Goal: Contribute content

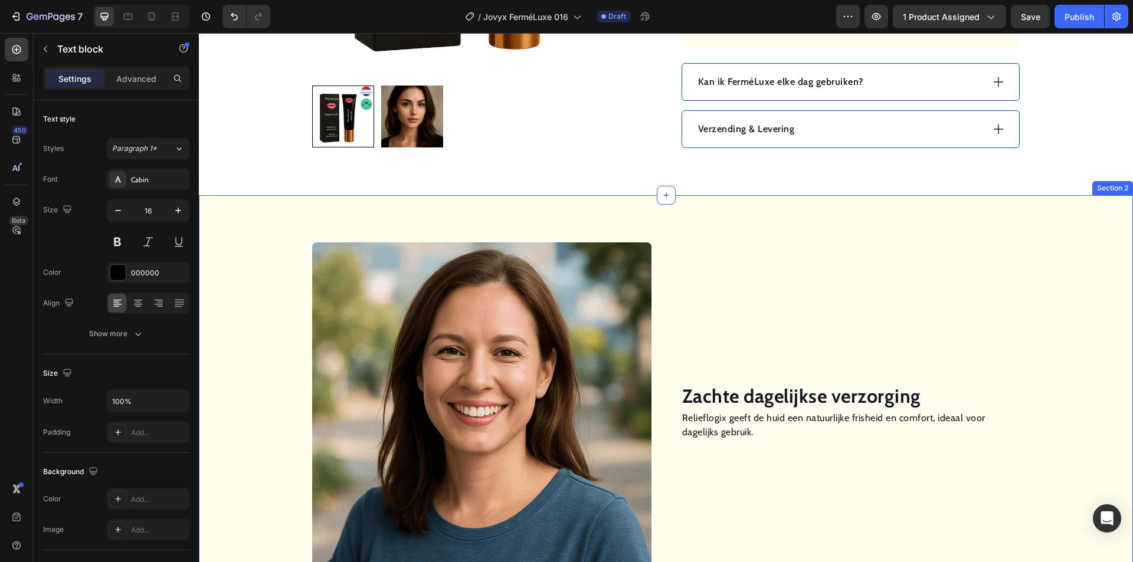
scroll to position [708, 0]
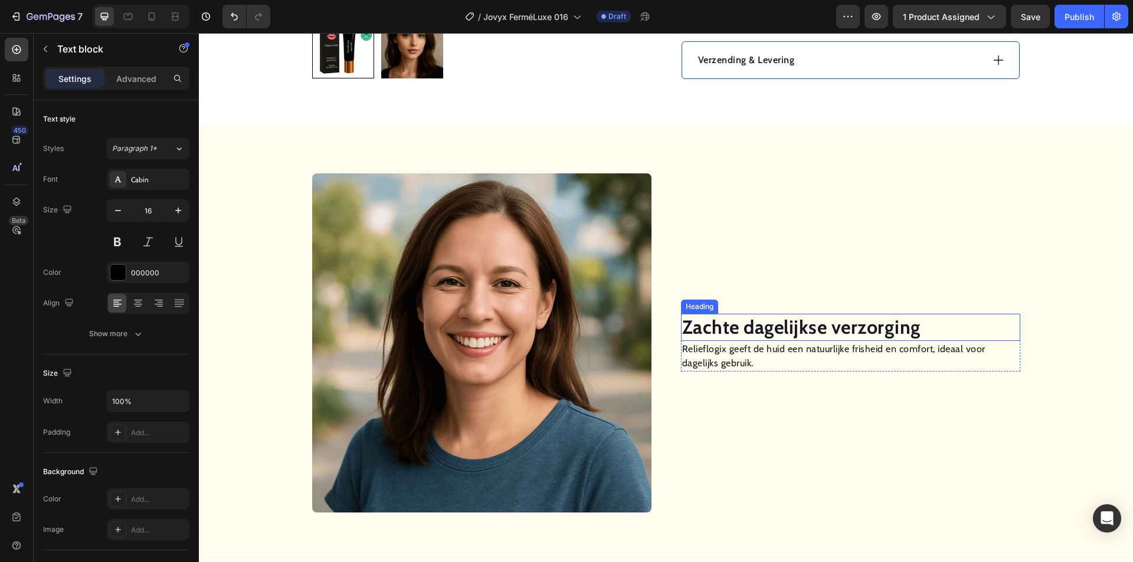
click at [715, 327] on strong "Zachte dagelijkse verzorging" at bounding box center [801, 327] width 238 height 23
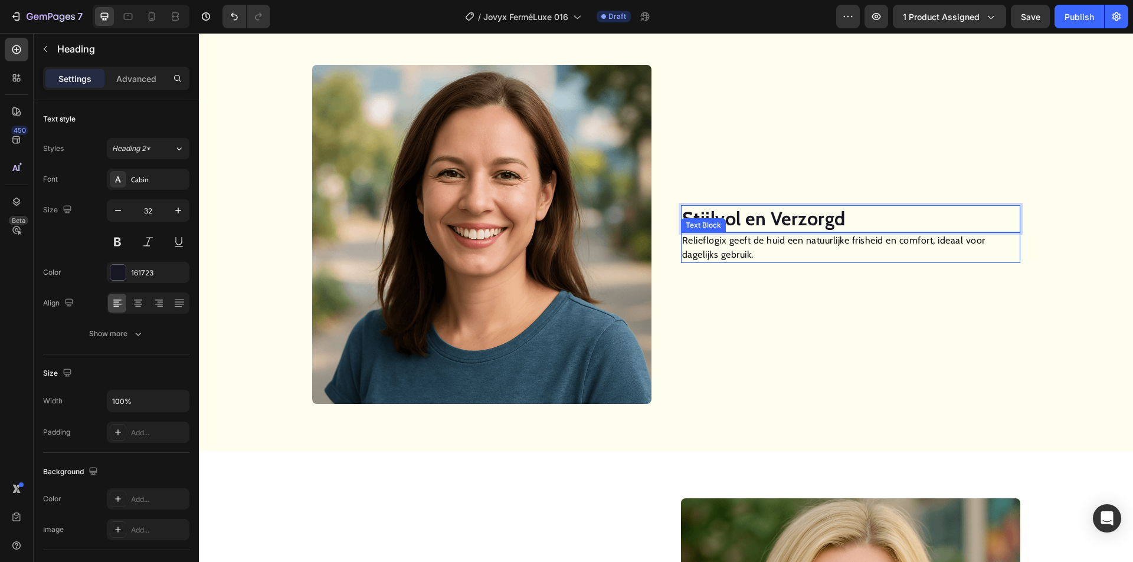
scroll to position [826, 0]
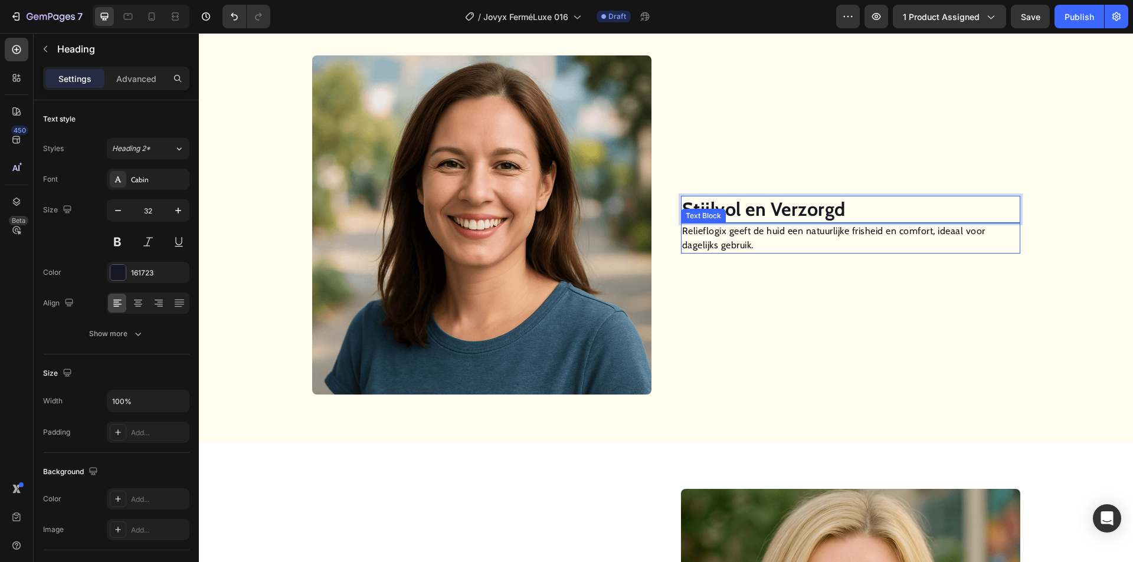
click at [706, 240] on p "Relieflogix geeft de huid een natuurlijke frisheid en comfort, ideaal voor dage…" at bounding box center [850, 238] width 337 height 28
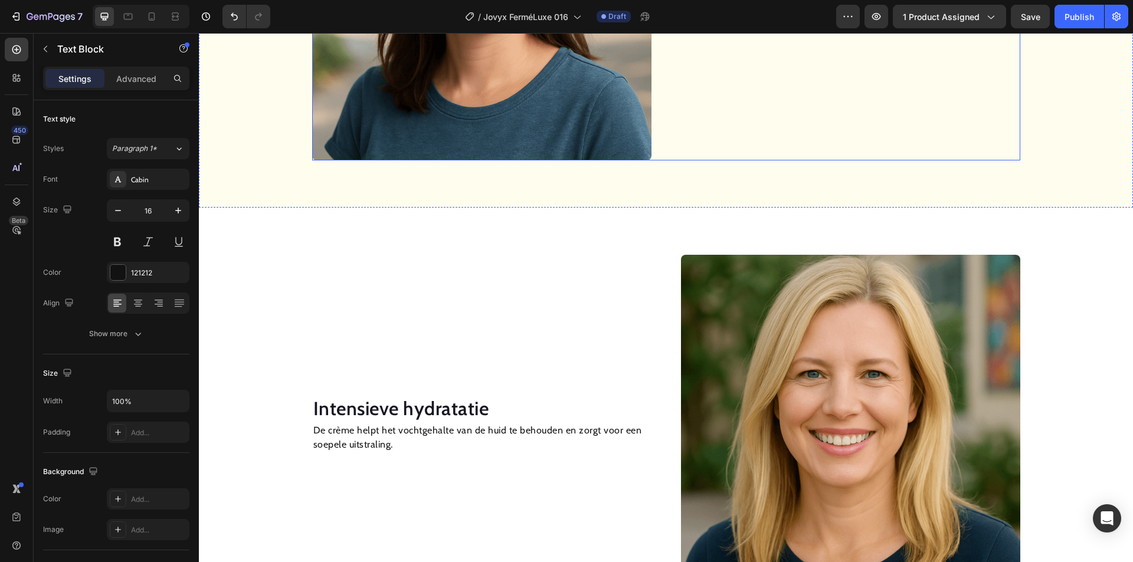
scroll to position [1062, 0]
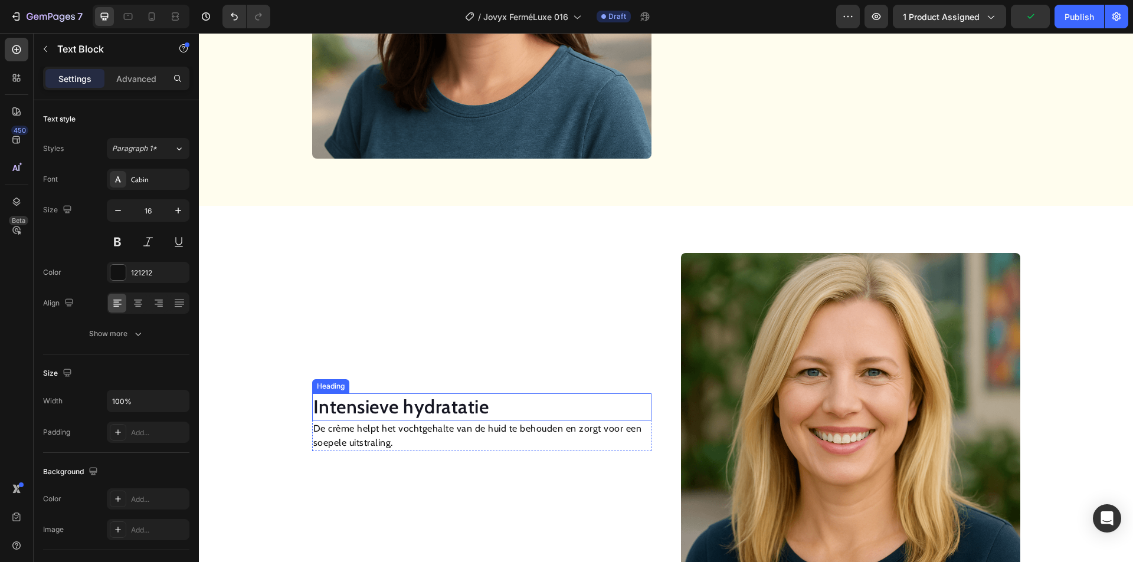
click at [419, 412] on h2 "Intensieve hydratatie" at bounding box center [481, 407] width 339 height 27
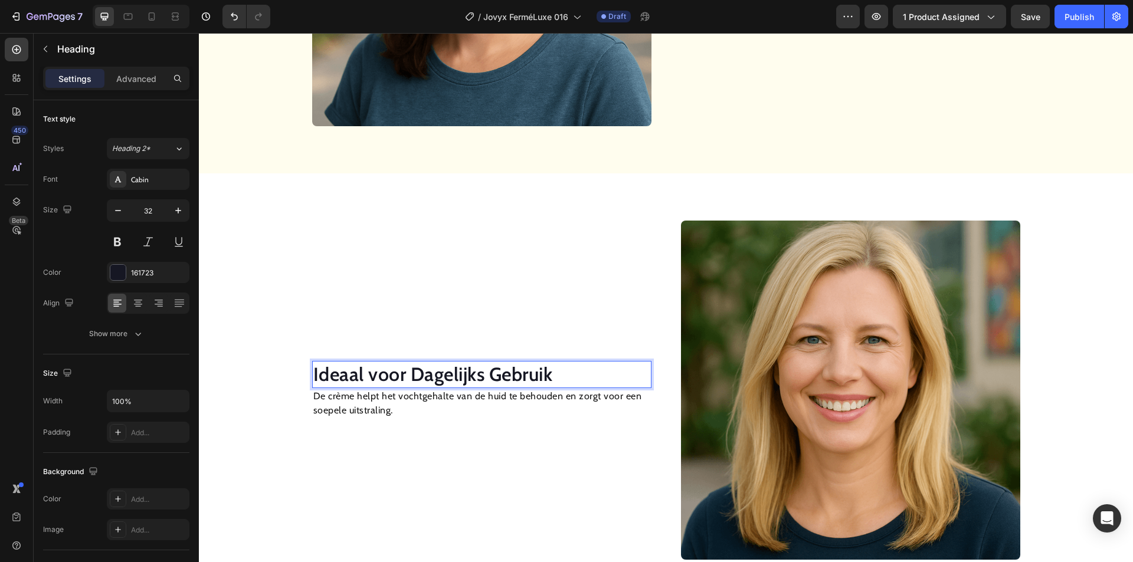
scroll to position [1180, 0]
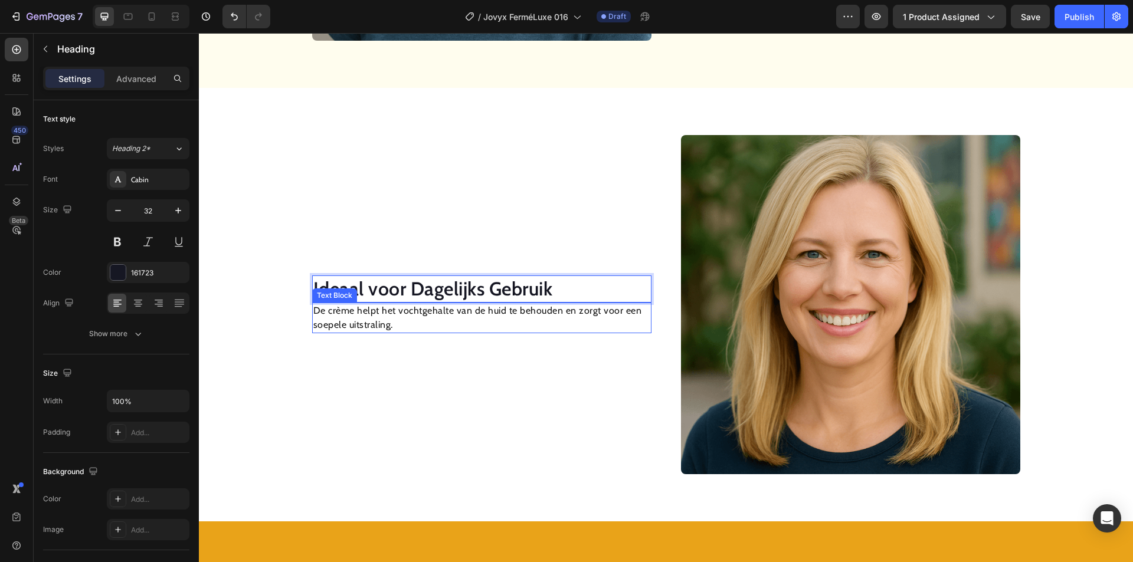
click at [387, 317] on p "De crème helpt het vochtgehalte van de huid te behouden en zorgt voor een soepe…" at bounding box center [481, 318] width 337 height 28
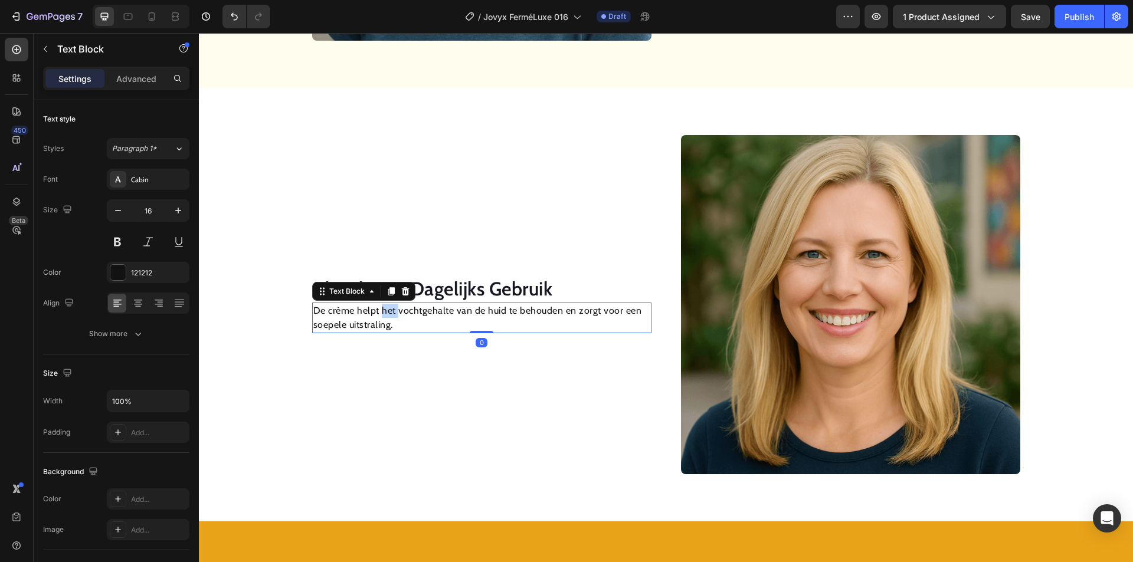
click at [387, 317] on p "De crème helpt het vochtgehalte van de huid te behouden en zorgt voor een soepe…" at bounding box center [481, 318] width 337 height 28
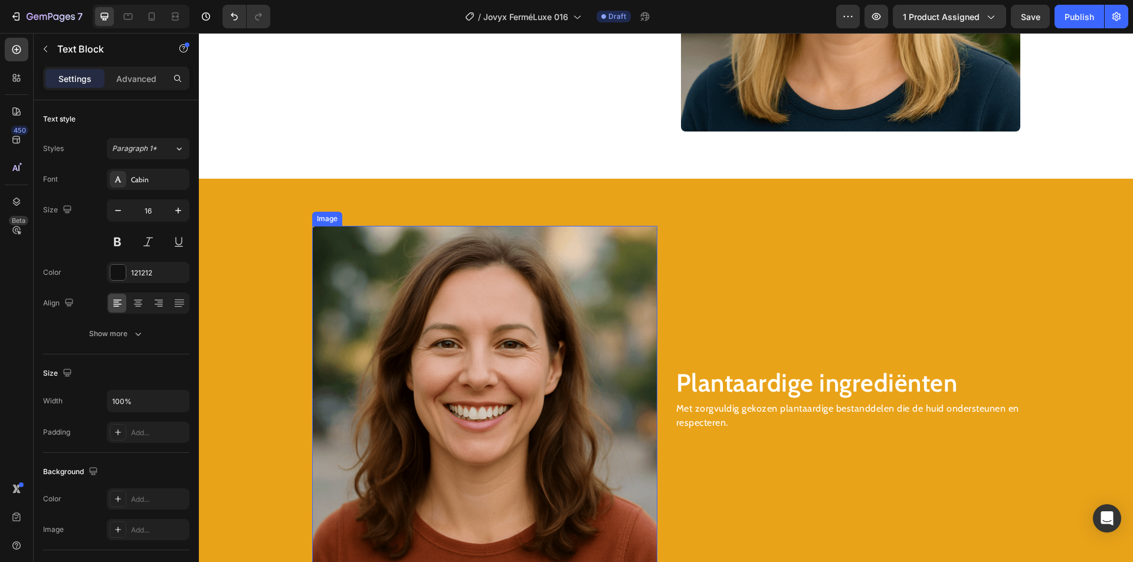
scroll to position [1593, 0]
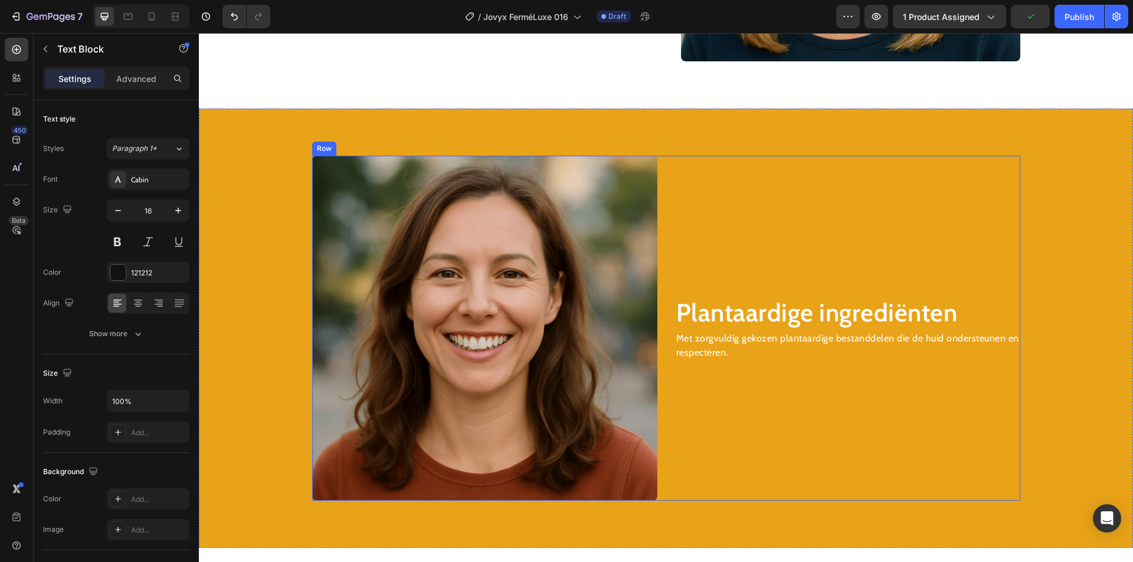
click at [764, 318] on h2 "Plantaardige ingrediënten" at bounding box center [847, 313] width 345 height 35
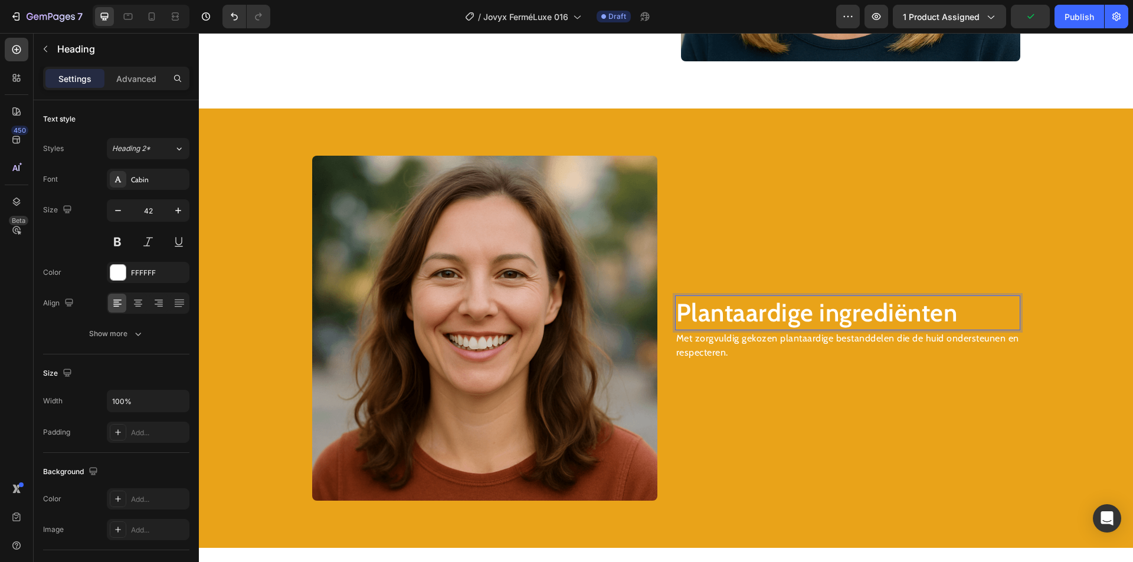
click at [764, 318] on h2 "Plantaardige ingrediënten" at bounding box center [847, 313] width 345 height 35
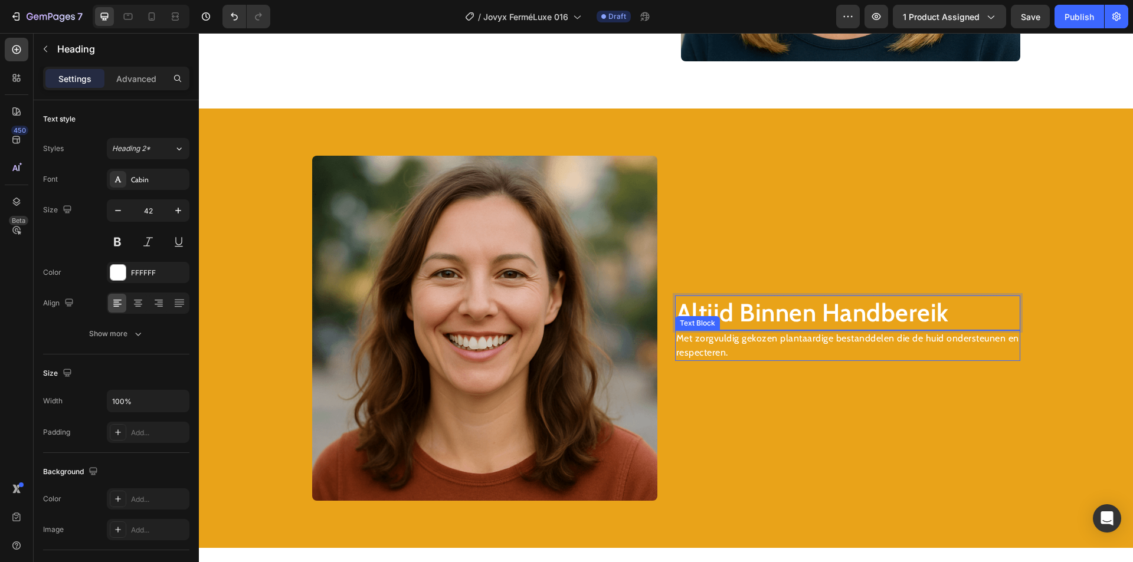
click at [735, 337] on p "Met zorgvuldig gekozen plantaardige bestanddelen die de huid ondersteunen en re…" at bounding box center [847, 346] width 343 height 28
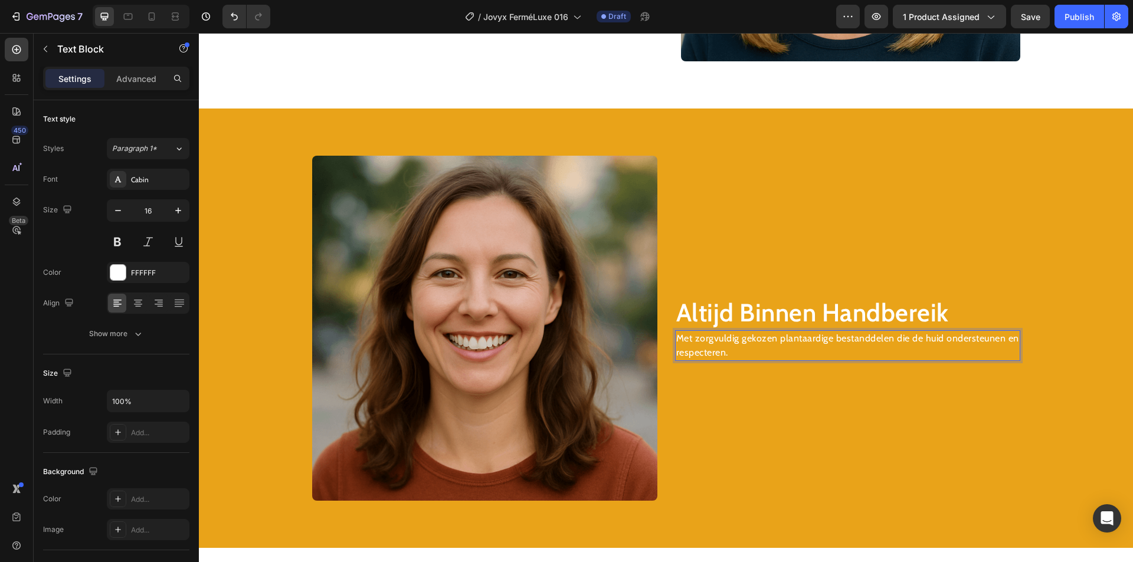
click at [728, 340] on p "Met zorgvuldig gekozen plantaardige bestanddelen die de huid ondersteunen en re…" at bounding box center [847, 346] width 343 height 28
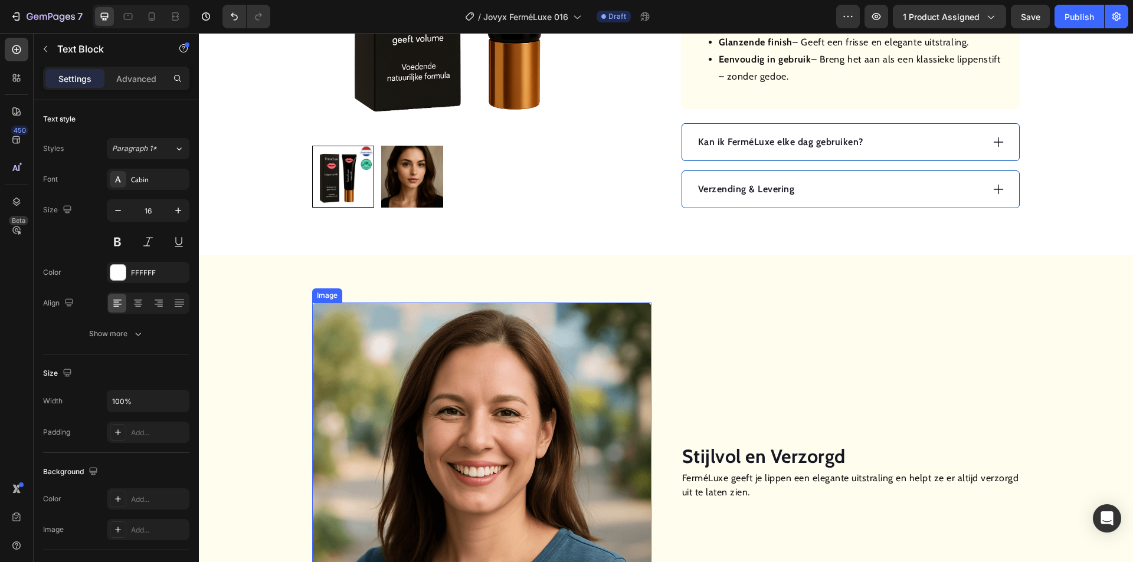
scroll to position [708, 0]
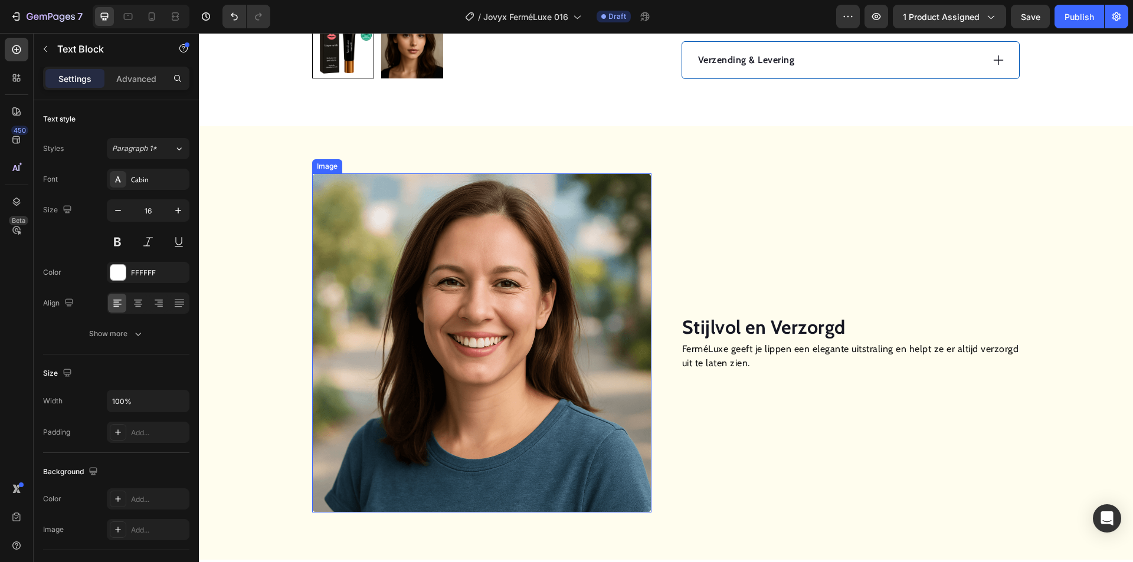
click at [500, 326] on img at bounding box center [481, 342] width 339 height 339
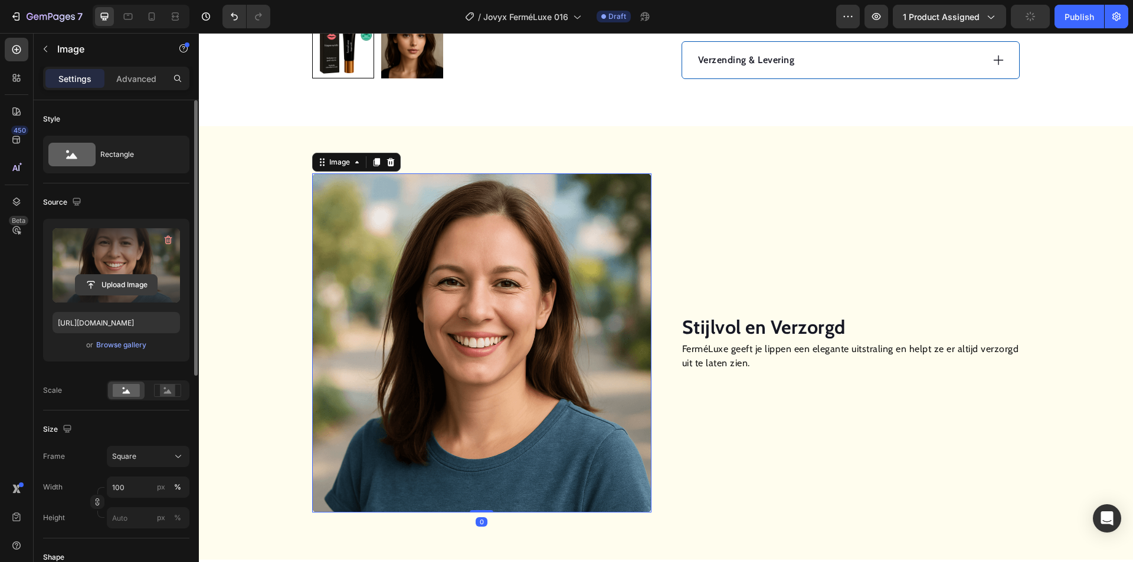
click at [123, 287] on input "file" at bounding box center [116, 285] width 81 height 20
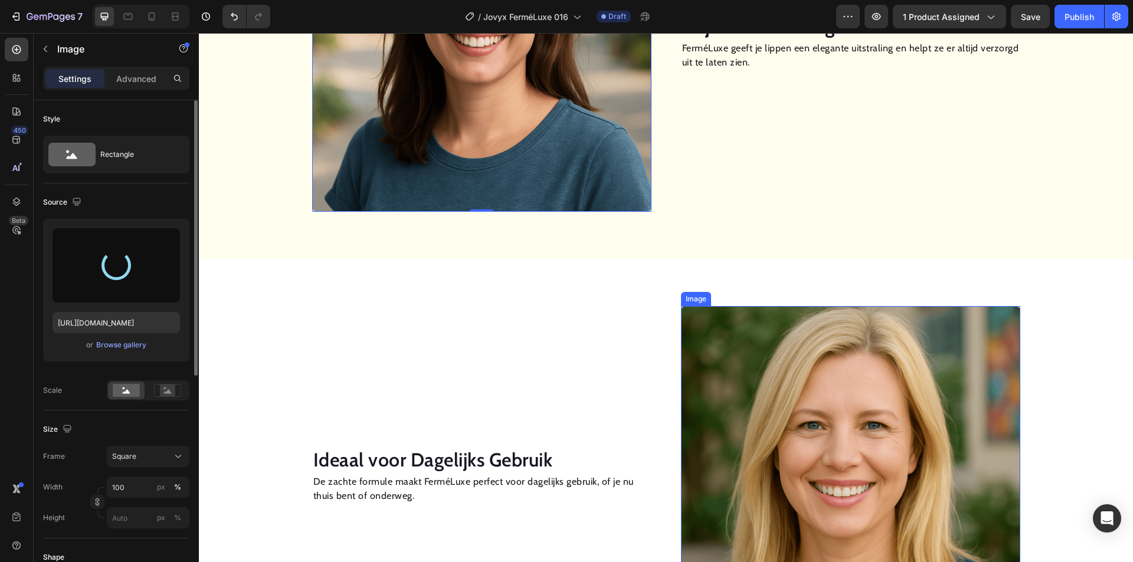
scroll to position [1062, 0]
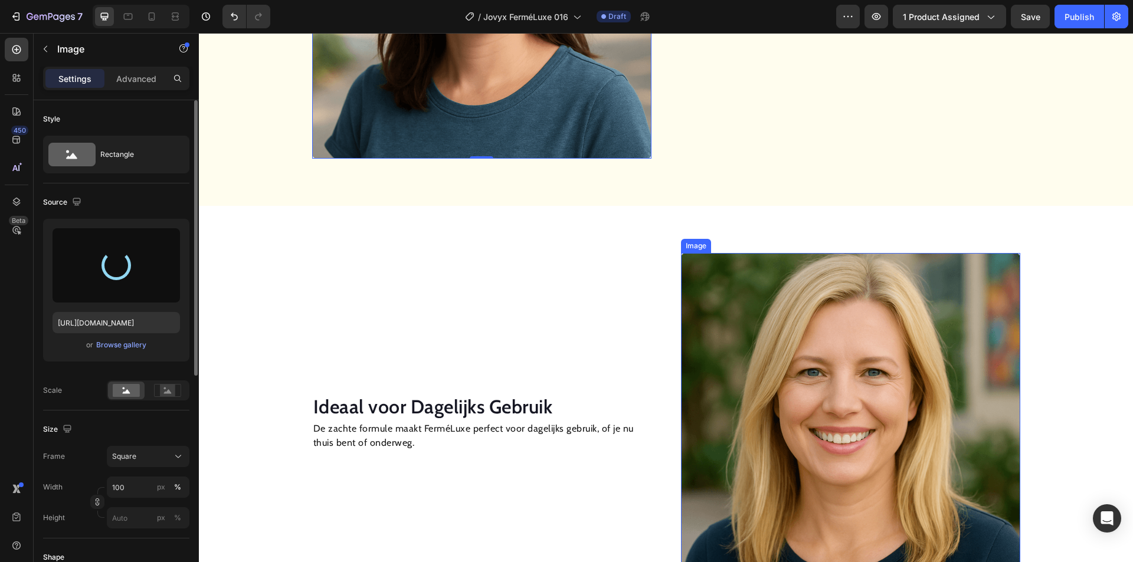
type input "[URL][DOMAIN_NAME]"
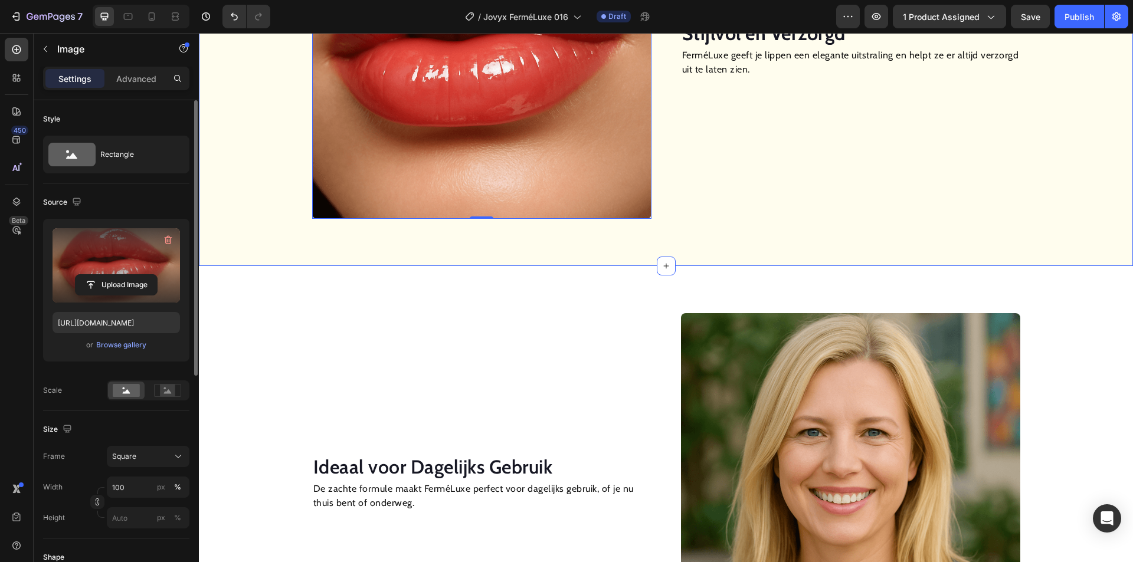
scroll to position [1003, 0]
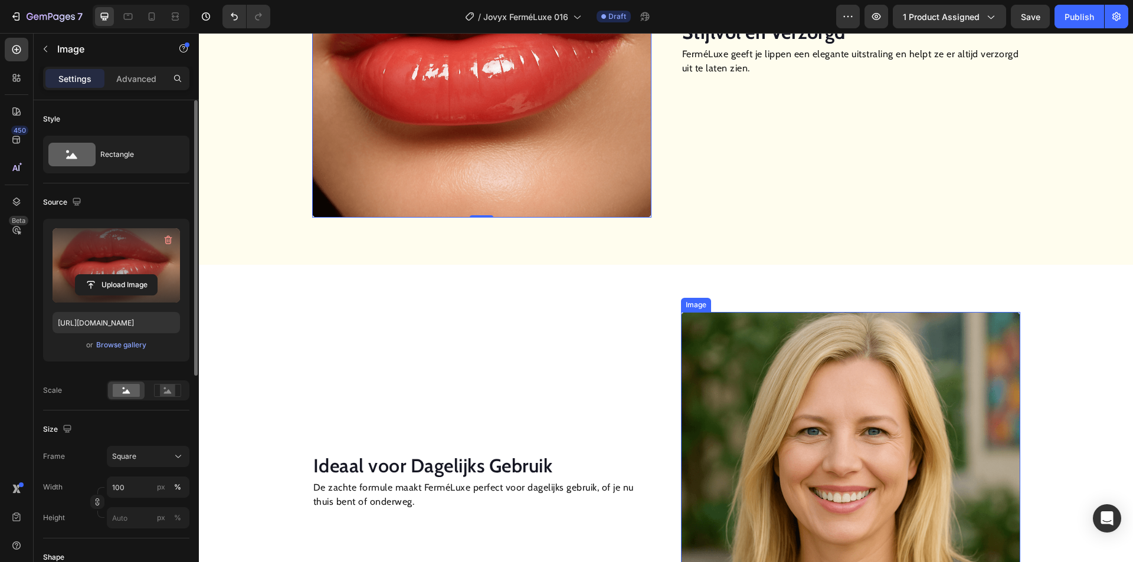
click at [794, 415] on img at bounding box center [850, 481] width 339 height 339
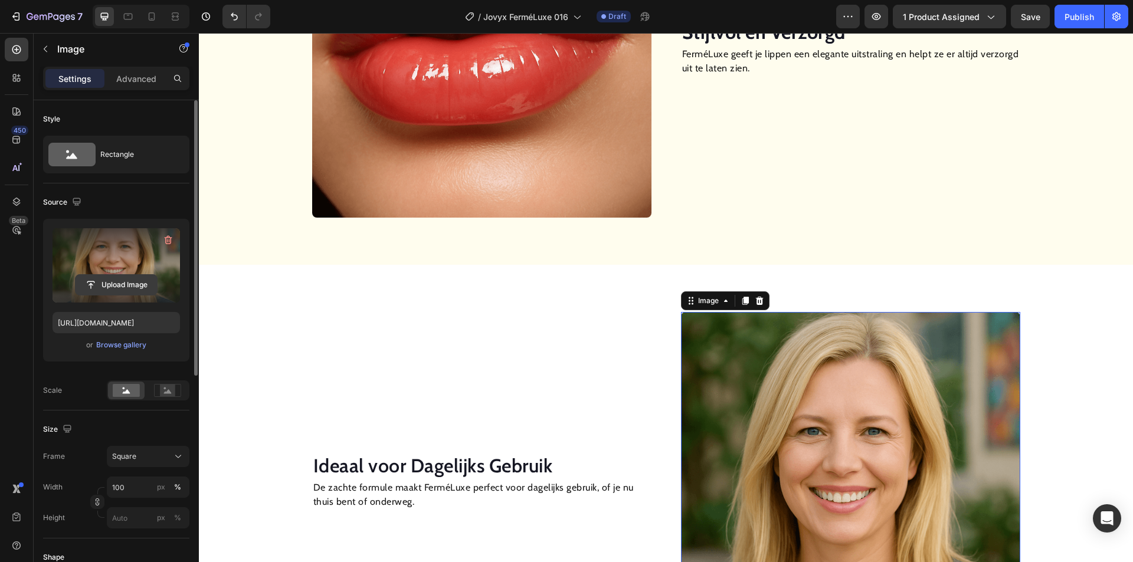
click at [124, 278] on input "file" at bounding box center [116, 285] width 81 height 20
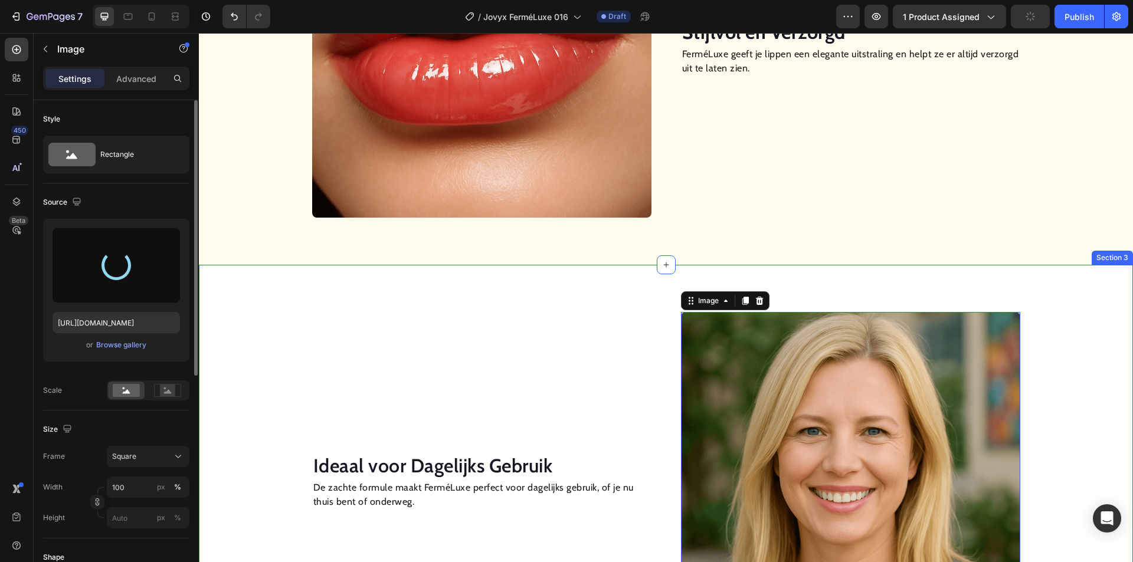
type input "[URL][DOMAIN_NAME]"
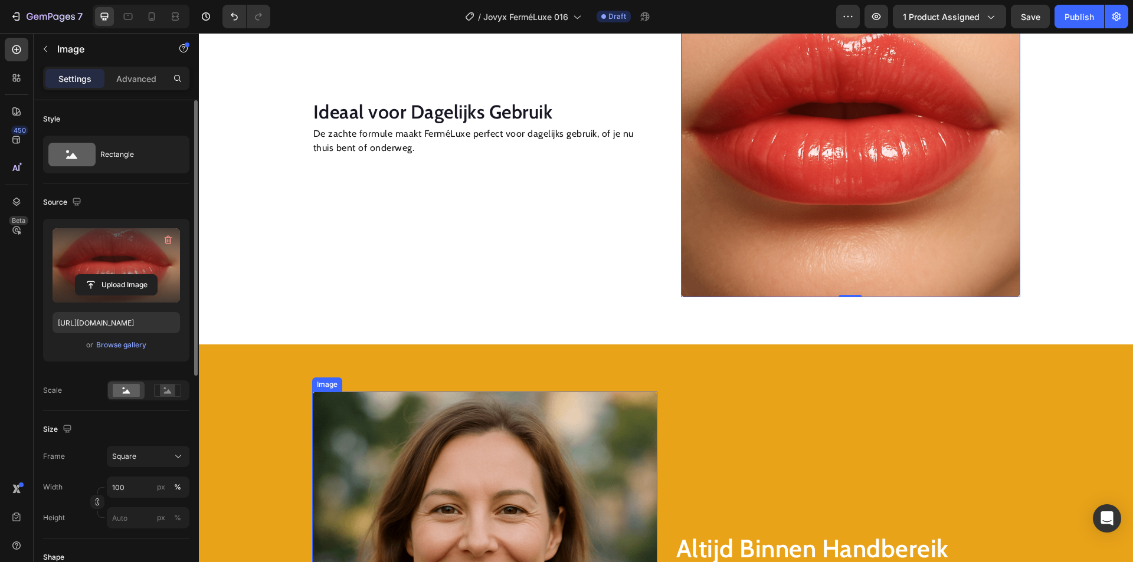
scroll to position [1534, 0]
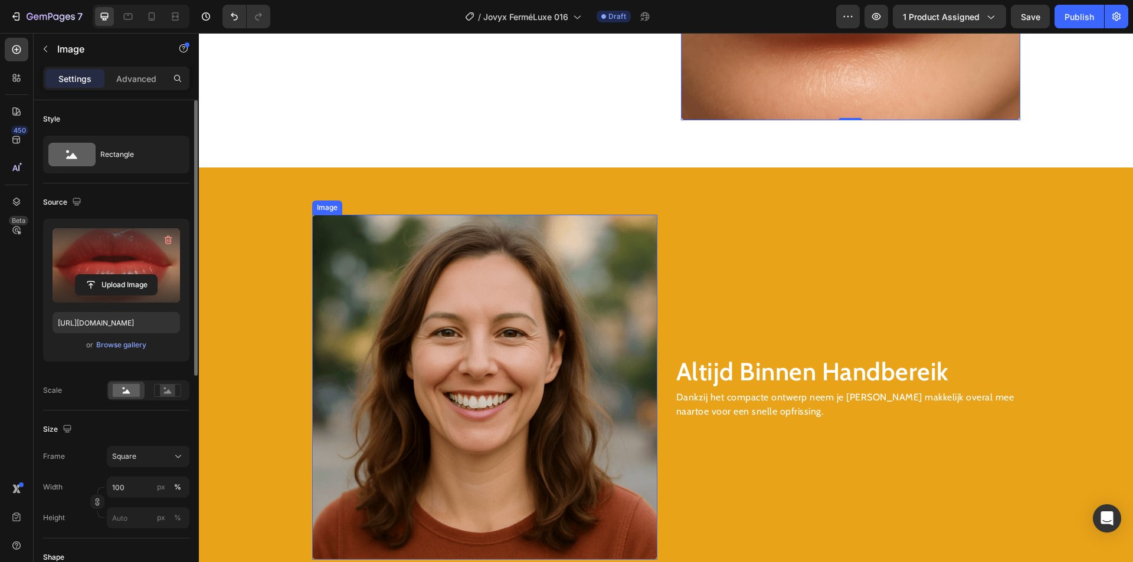
click at [416, 375] on img at bounding box center [484, 387] width 345 height 345
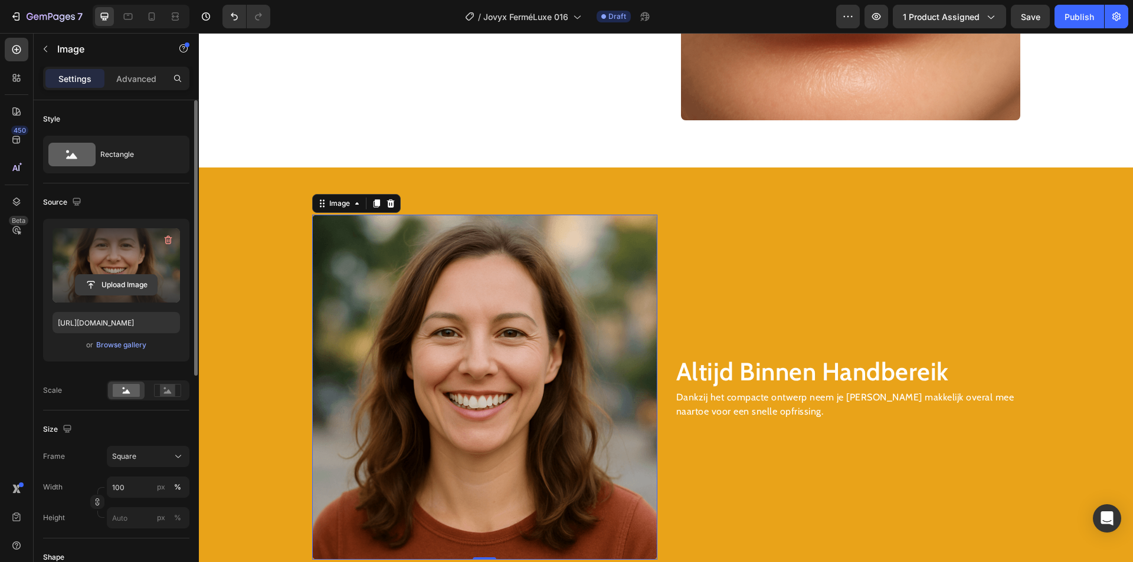
click at [124, 283] on input "file" at bounding box center [116, 285] width 81 height 20
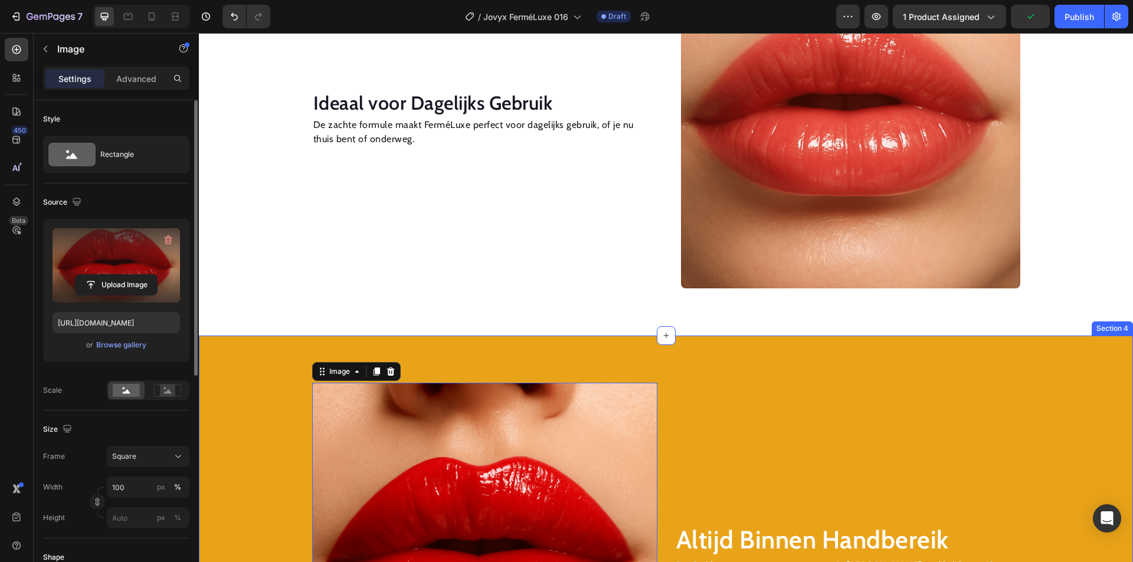
scroll to position [1357, 0]
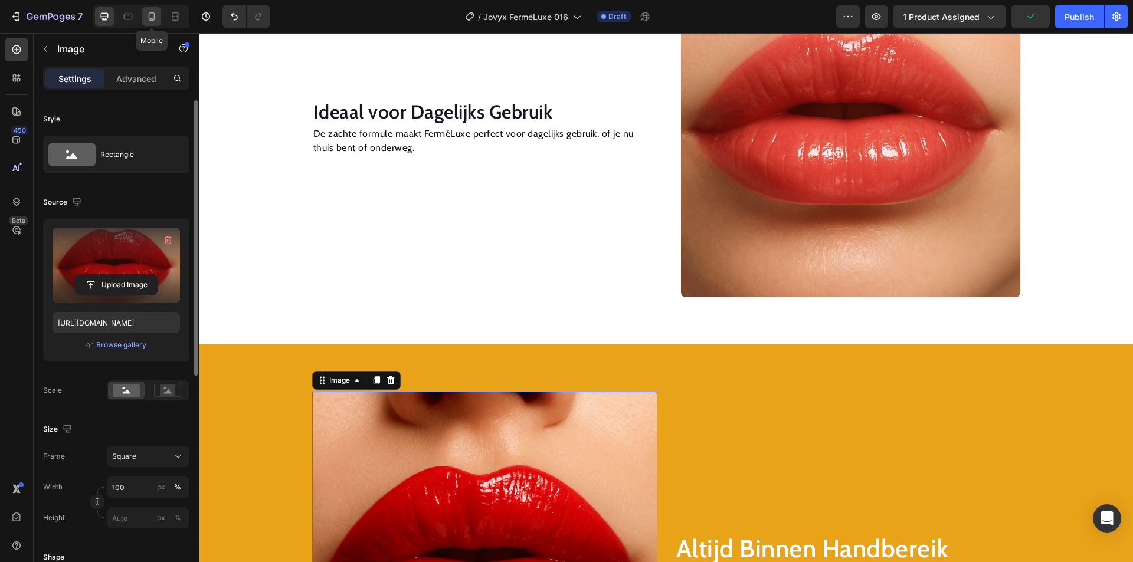
click at [158, 15] on icon at bounding box center [152, 17] width 12 height 12
type input "[URL][DOMAIN_NAME]"
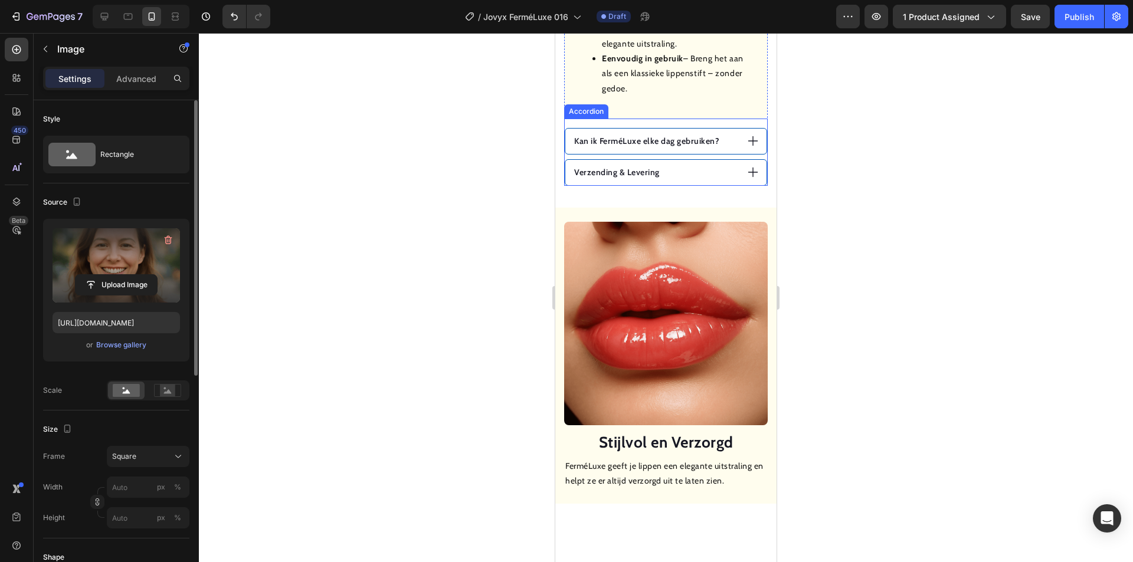
scroll to position [910, 0]
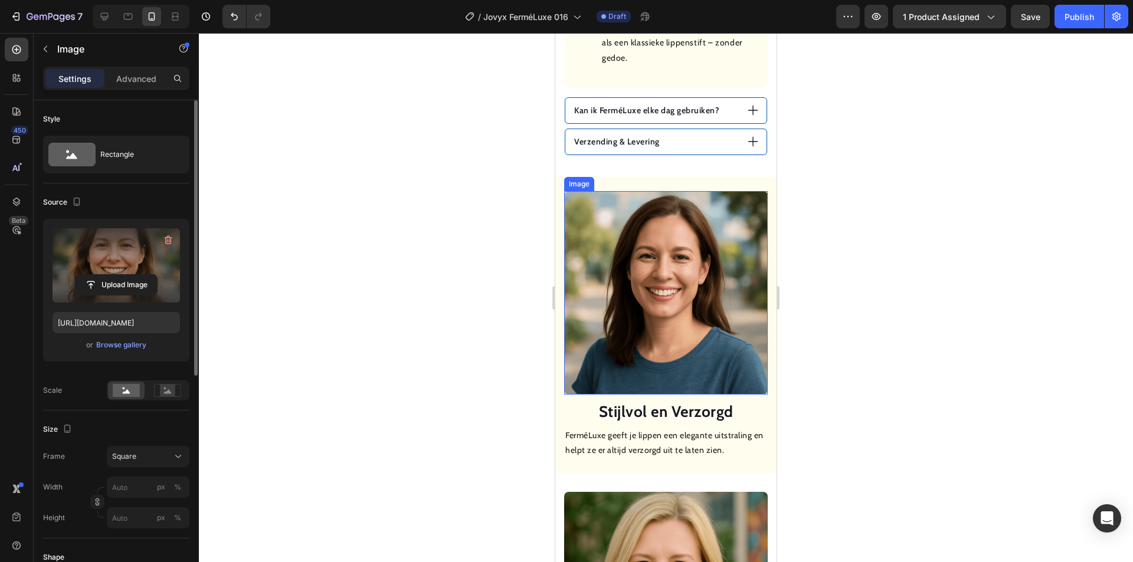
click at [669, 249] on img at bounding box center [666, 293] width 204 height 204
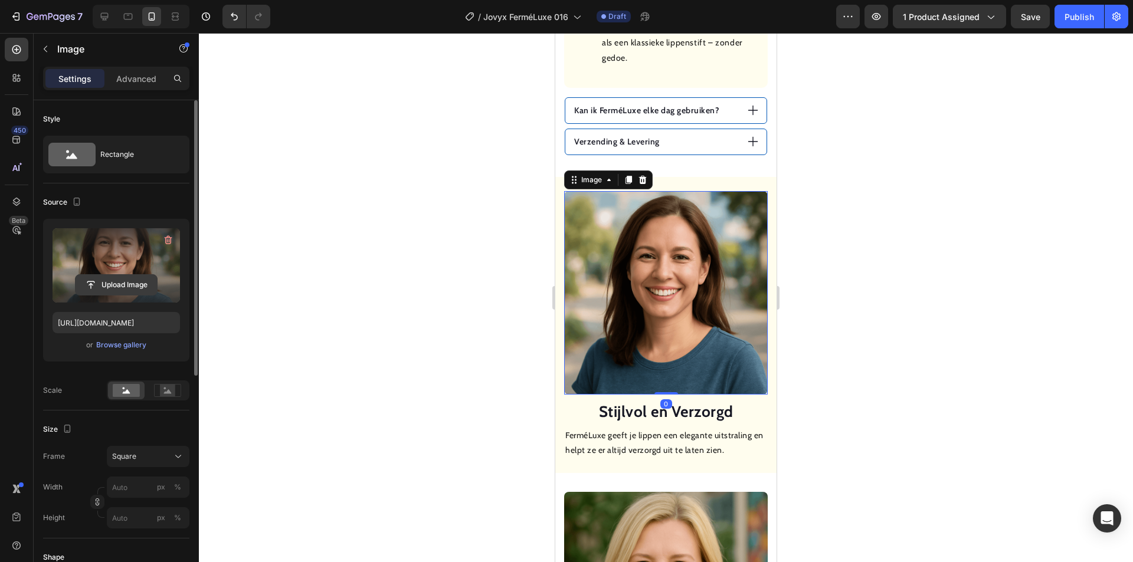
click at [114, 284] on input "file" at bounding box center [116, 285] width 81 height 20
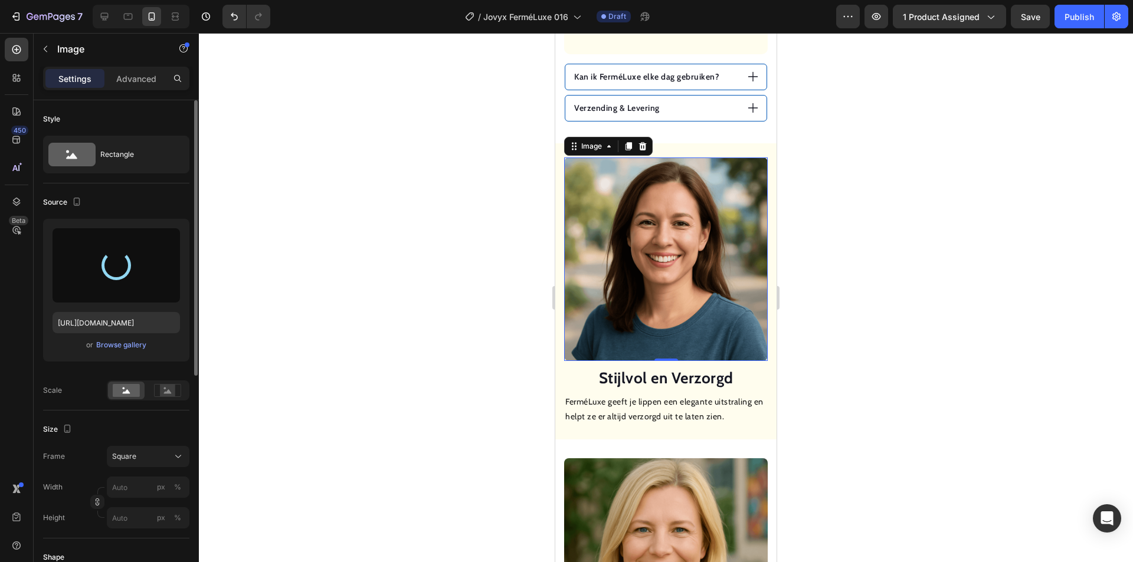
type input "[URL][DOMAIN_NAME]"
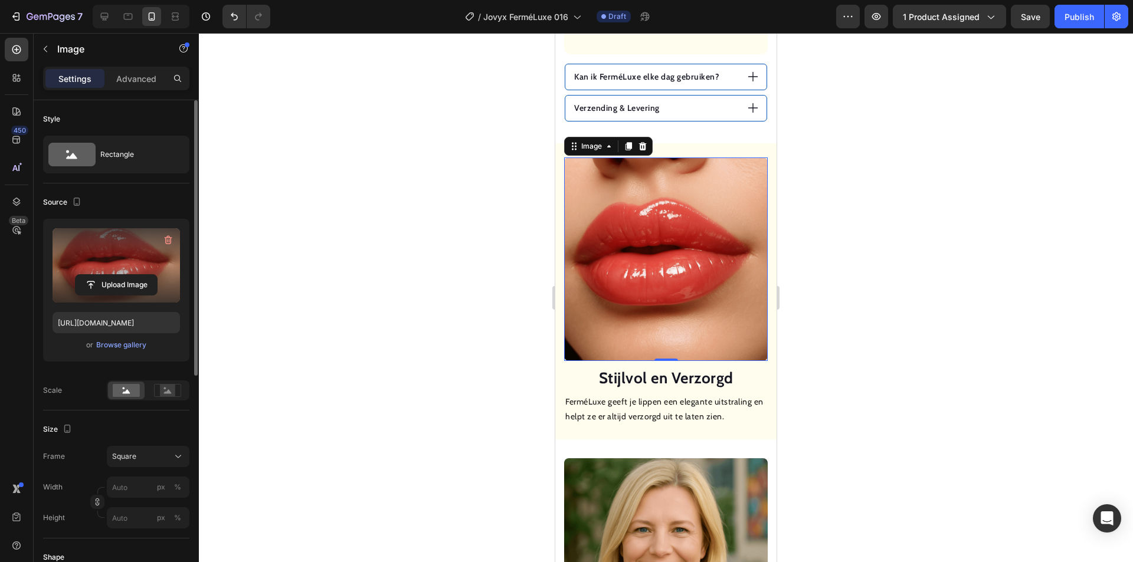
scroll to position [1146, 0]
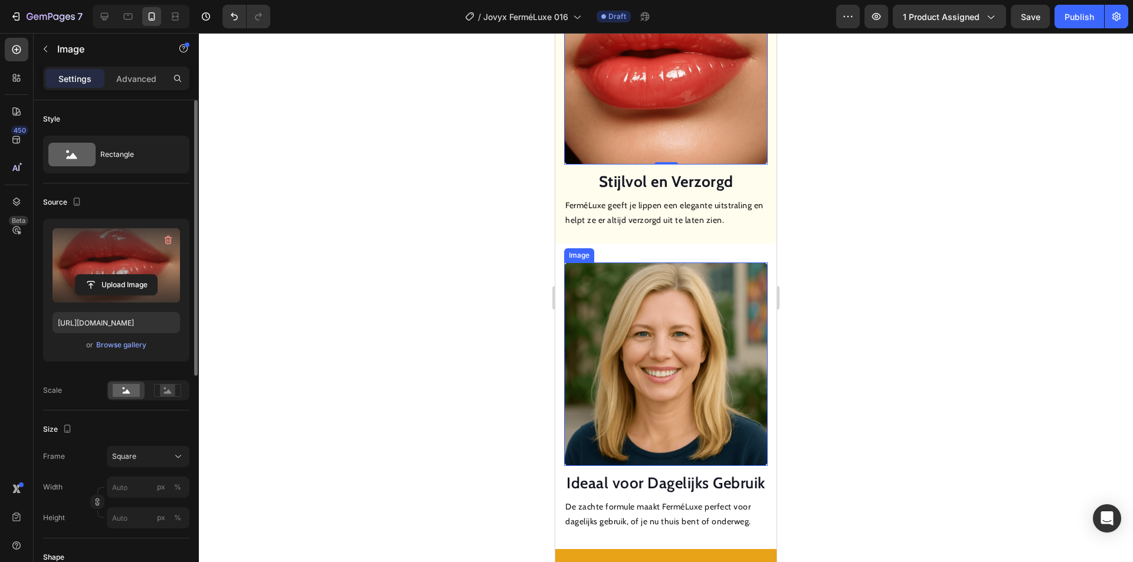
click at [656, 331] on img at bounding box center [666, 365] width 204 height 204
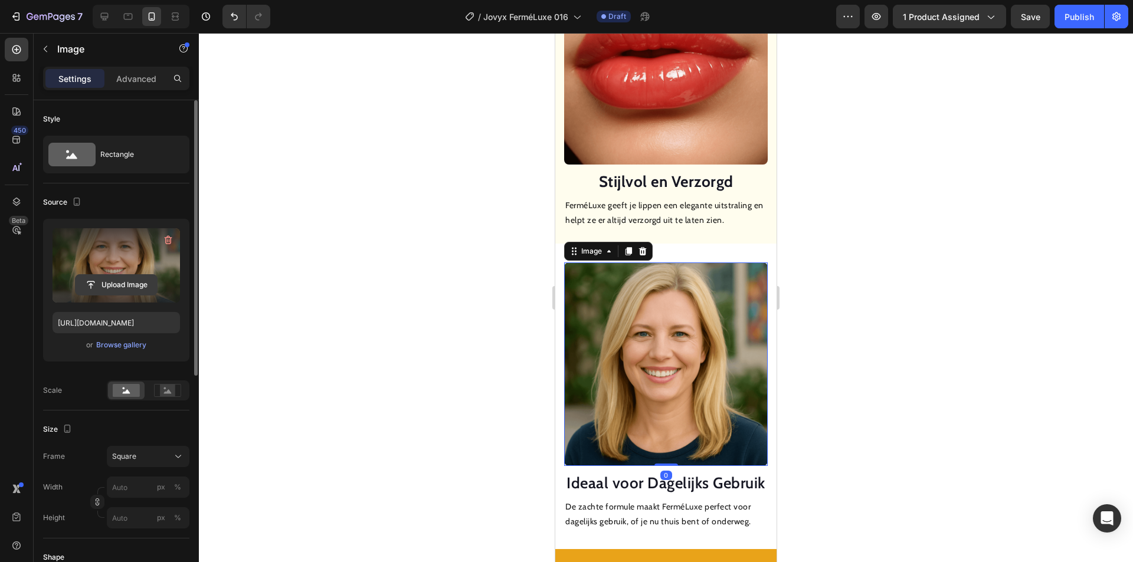
click at [139, 284] on input "file" at bounding box center [116, 285] width 81 height 20
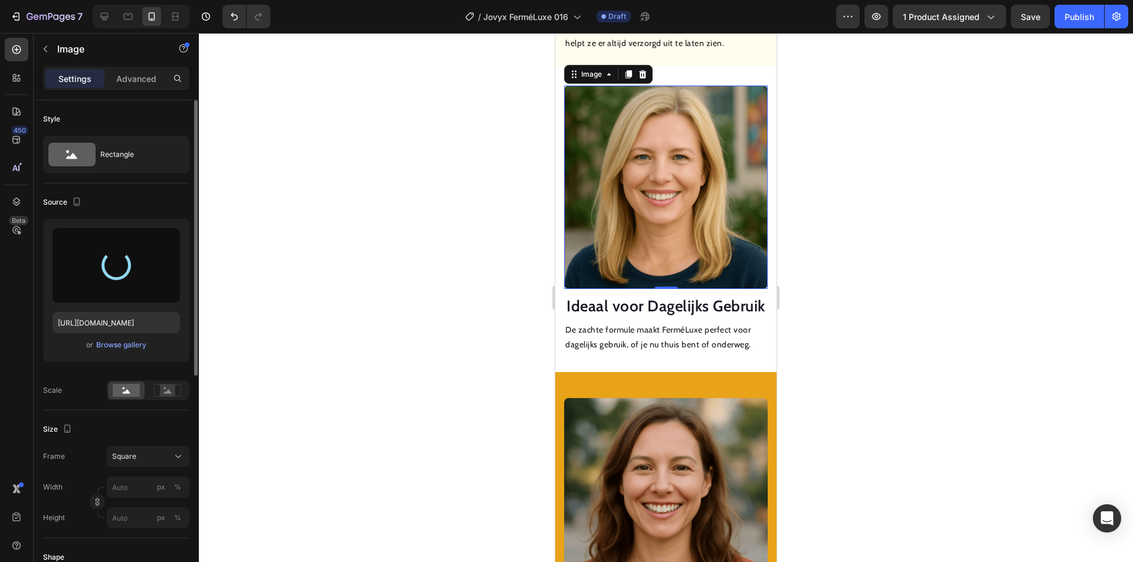
type input "[URL][DOMAIN_NAME]"
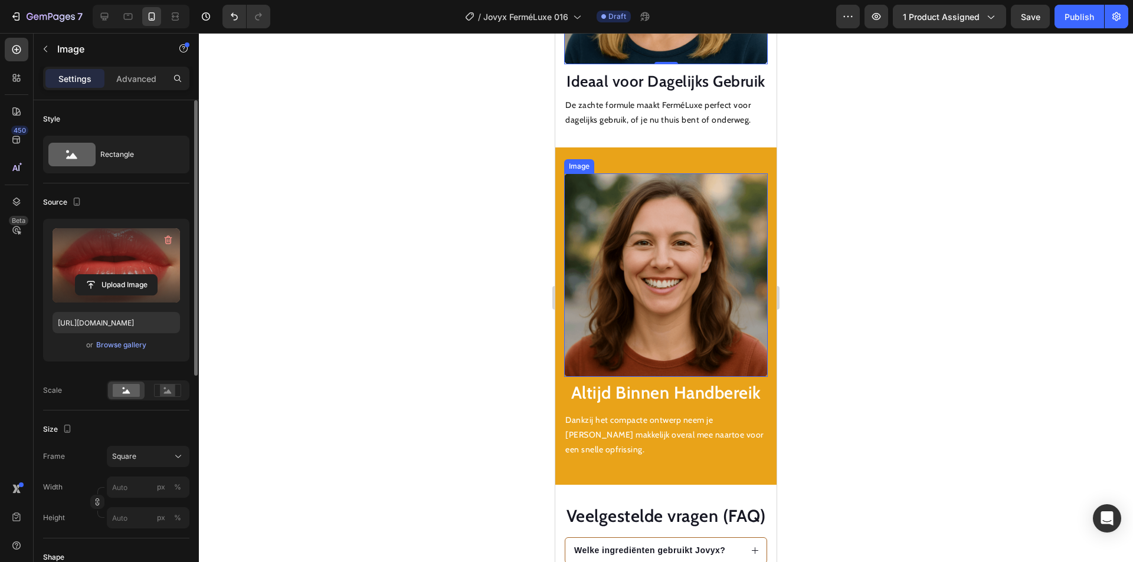
scroll to position [1559, 0]
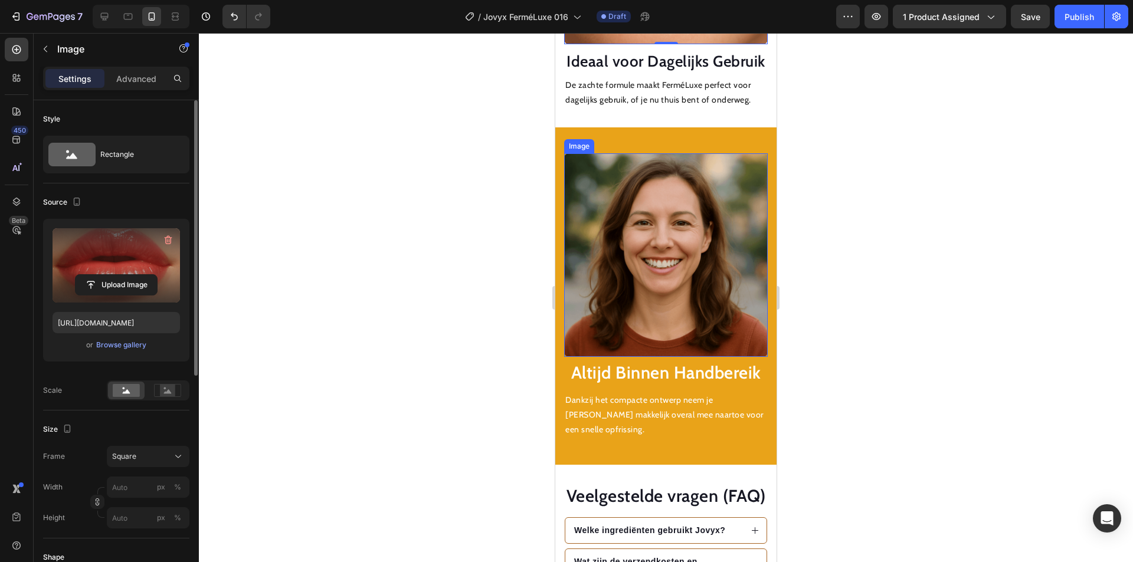
click at [673, 288] on img at bounding box center [666, 255] width 204 height 204
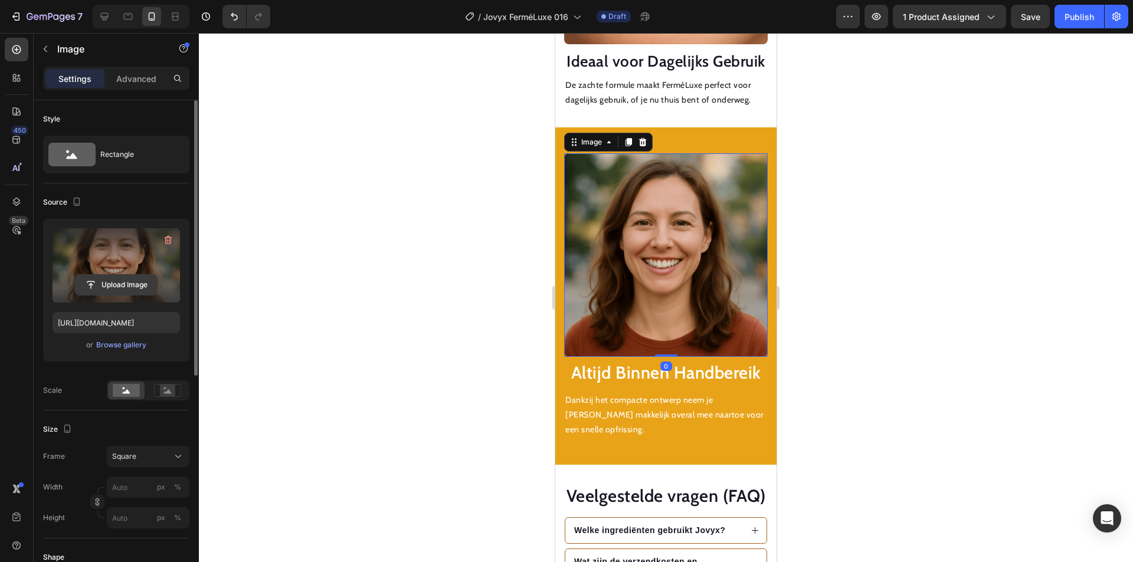
click at [139, 281] on input "file" at bounding box center [116, 285] width 81 height 20
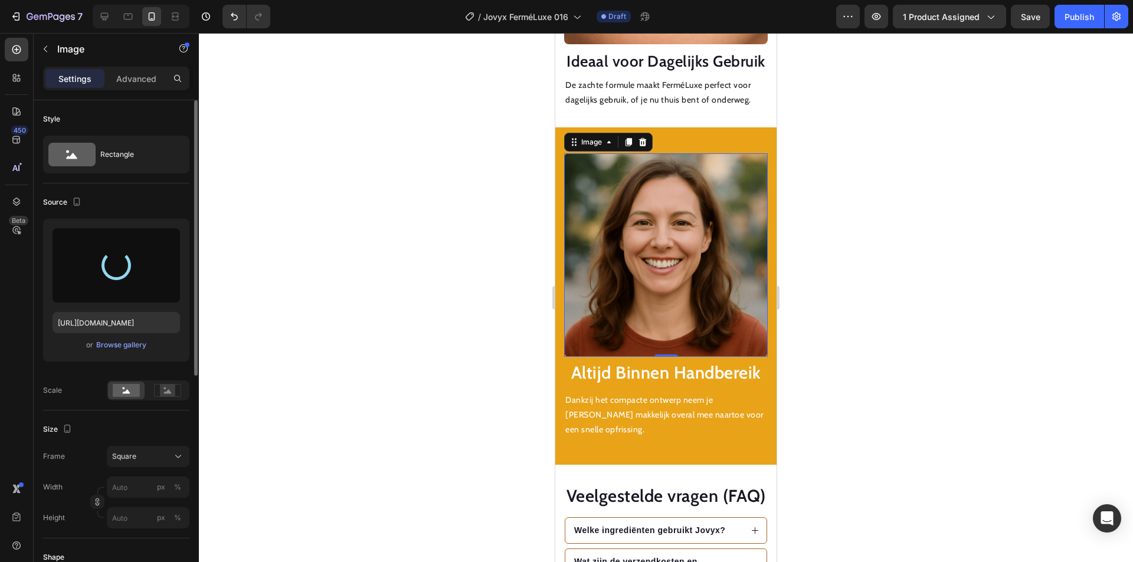
type input "[URL][DOMAIN_NAME]"
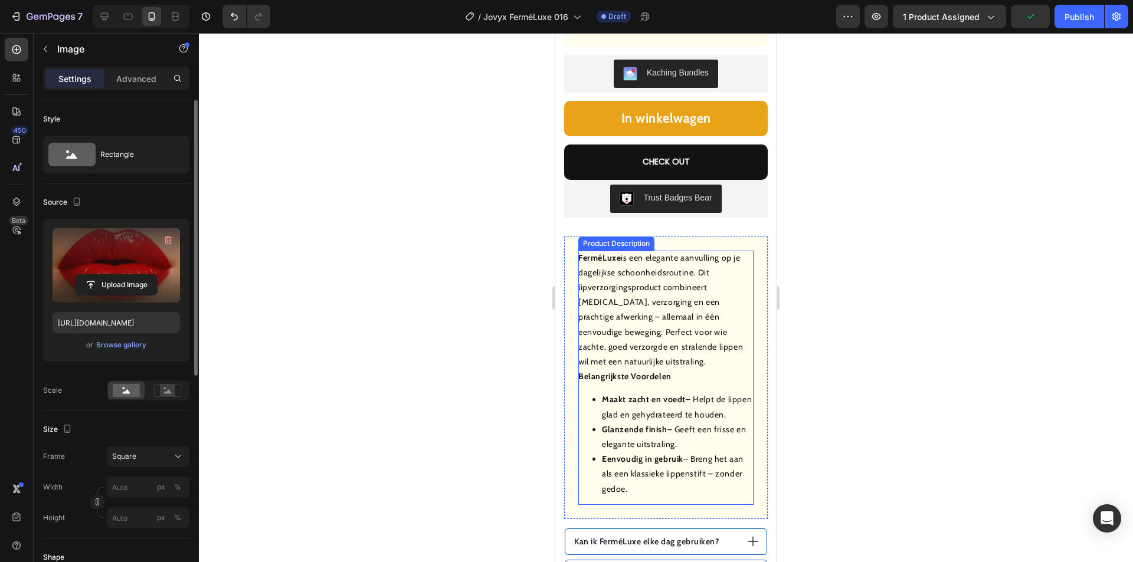
scroll to position [261, 0]
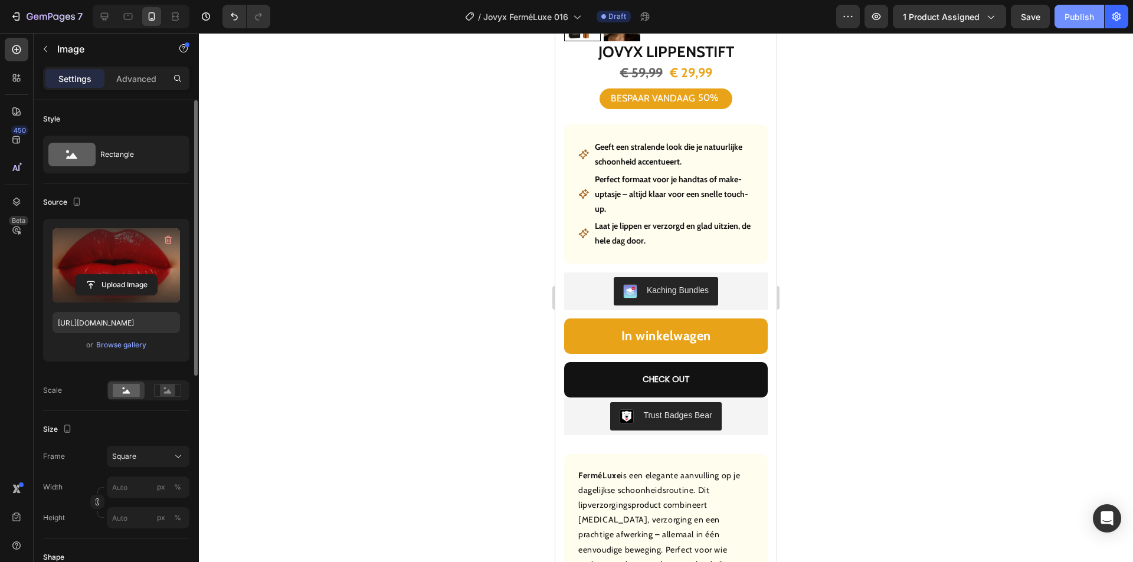
click at [1072, 16] on div "Publish" at bounding box center [1079, 17] width 30 height 12
